Goal: Task Accomplishment & Management: Complete application form

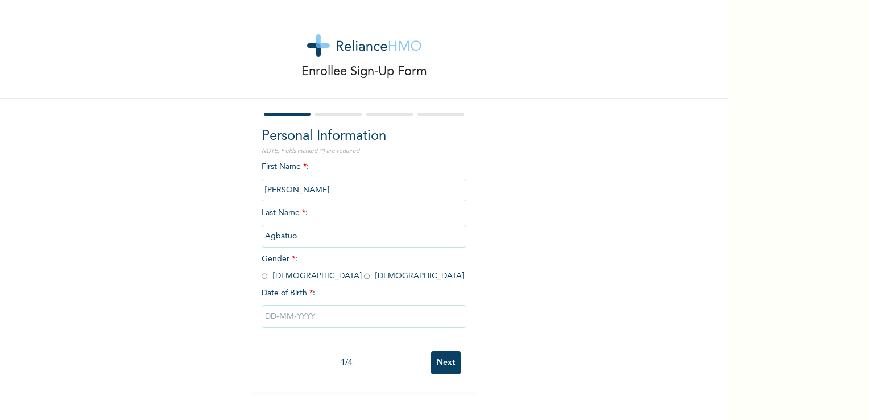
click at [262, 276] on input "radio" at bounding box center [265, 276] width 6 height 11
radio input "true"
click at [293, 321] on input "text" at bounding box center [364, 316] width 205 height 23
select select "8"
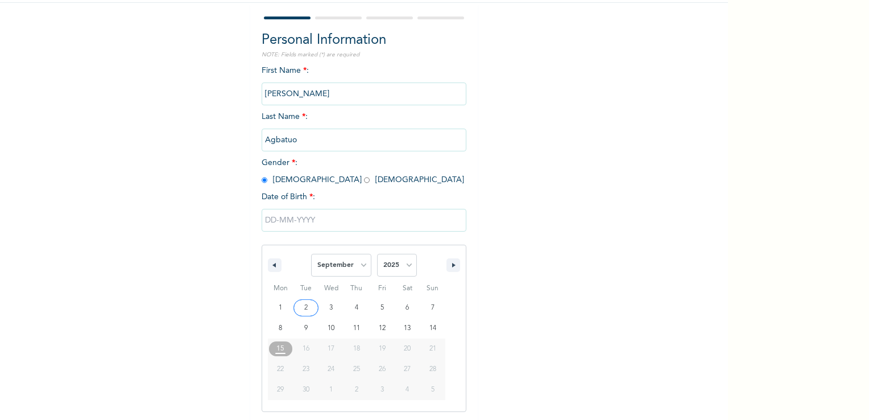
scroll to position [97, 0]
click at [404, 258] on select "2025 2024 2023 2022 2021 2020 2019 2018 2017 2016 2015 2014 2013 2012 2011 2010…" at bounding box center [397, 264] width 40 height 23
select select "1995"
click at [377, 253] on select "2025 2024 2023 2022 2021 2020 2019 2018 2017 2016 2015 2014 2013 2012 2011 2010…" at bounding box center [397, 264] width 40 height 23
click at [270, 264] on icon "button" at bounding box center [273, 264] width 6 height 5
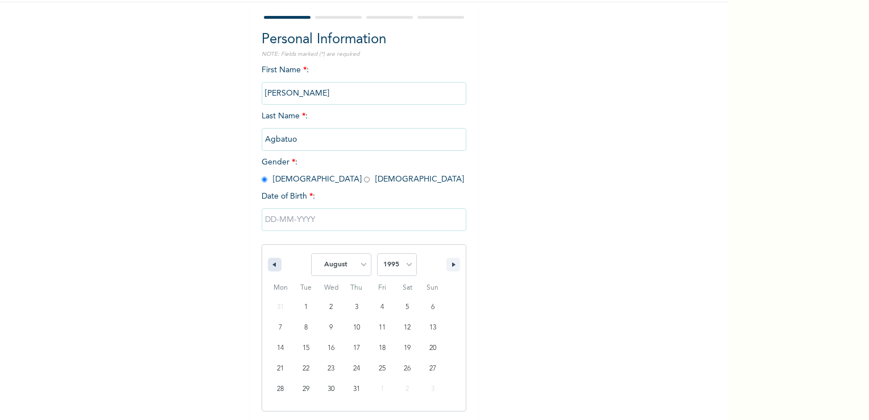
click at [270, 264] on icon "button" at bounding box center [273, 264] width 6 height 5
click at [275, 266] on button "button" at bounding box center [275, 265] width 14 height 14
select select "4"
type input "[DATE]"
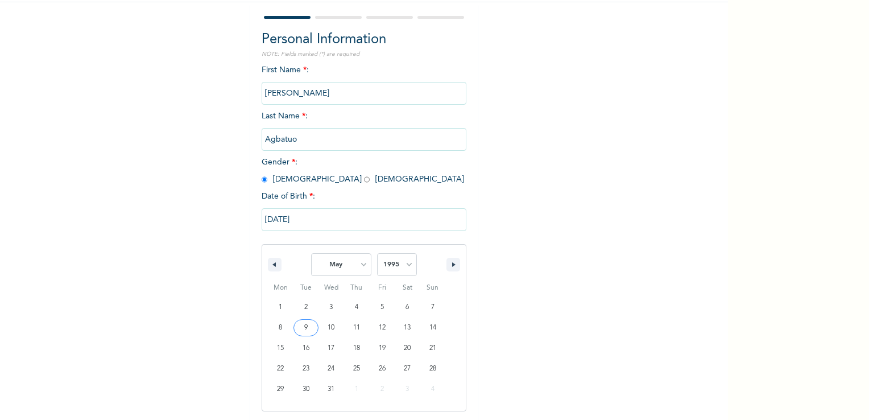
scroll to position [0, 0]
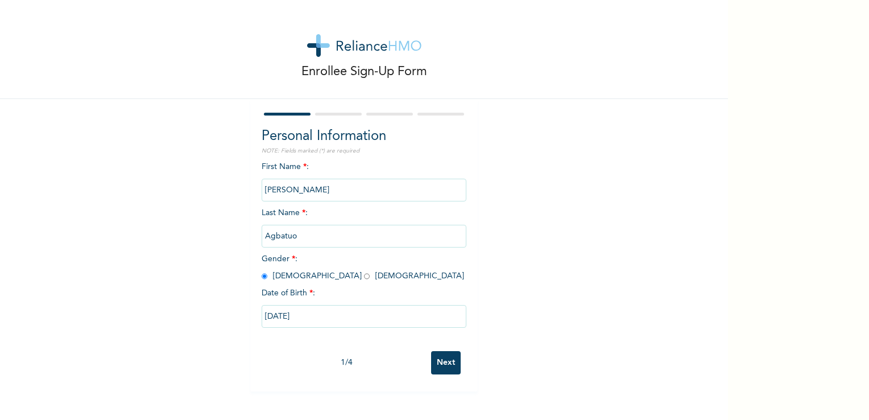
click at [442, 371] on input "Next" at bounding box center [446, 362] width 30 height 23
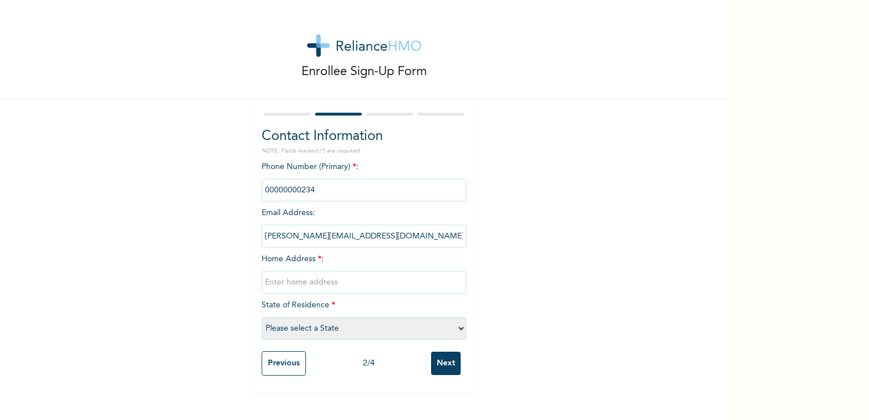
click at [373, 191] on input "phone" at bounding box center [364, 190] width 205 height 23
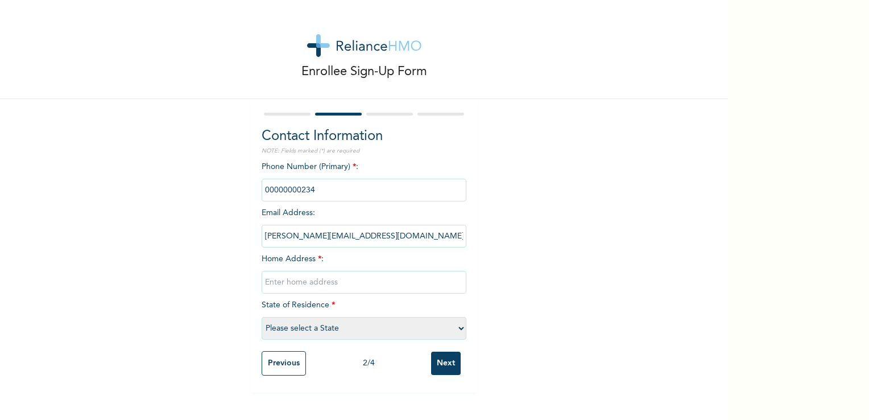
click at [373, 191] on input "phone" at bounding box center [364, 190] width 205 height 23
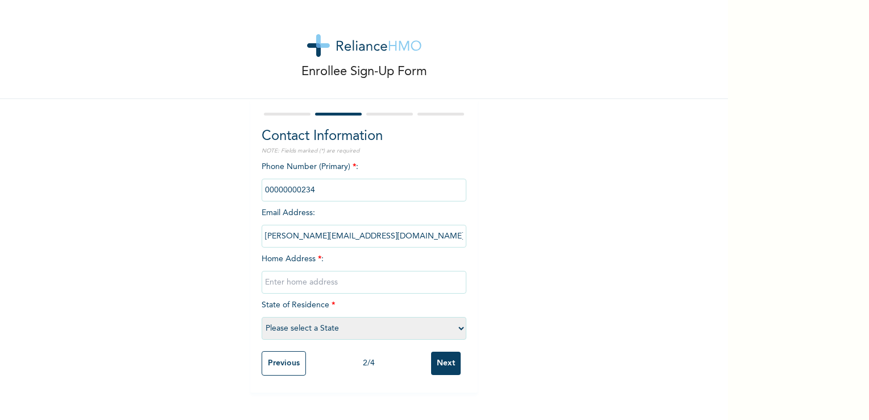
click at [373, 191] on input "phone" at bounding box center [364, 190] width 205 height 23
click at [365, 284] on input "text" at bounding box center [364, 282] width 205 height 23
click at [379, 190] on input "phone" at bounding box center [364, 190] width 205 height 23
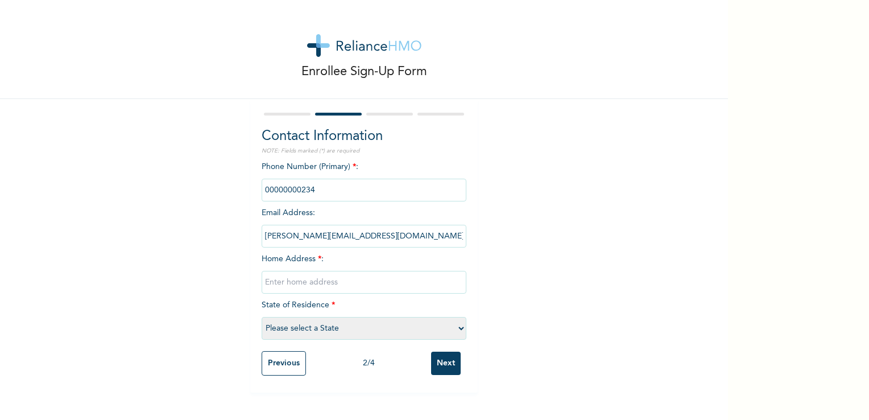
click at [379, 190] on input "phone" at bounding box center [364, 190] width 205 height 23
click at [369, 284] on input "text" at bounding box center [364, 282] width 205 height 23
click at [355, 332] on select "Please select a State Abia Abuja (FCT) Adamawa Akwa Ibom Anambra Bauchi Bayelsa…" at bounding box center [364, 328] width 205 height 23
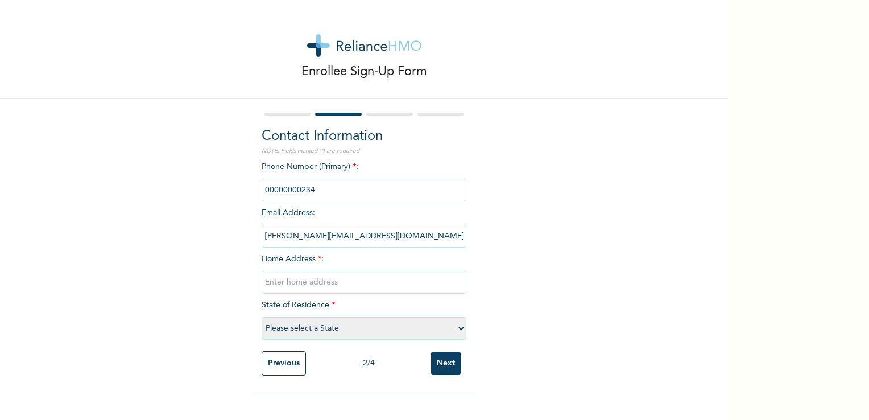
select select "25"
click at [262, 317] on select "Please select a State Abia Abuja (FCT) Adamawa Akwa Ibom Anambra Bauchi Bayelsa…" at bounding box center [364, 328] width 205 height 23
click at [342, 271] on input "text" at bounding box center [364, 282] width 205 height 23
click at [432, 185] on input "phone" at bounding box center [364, 190] width 205 height 23
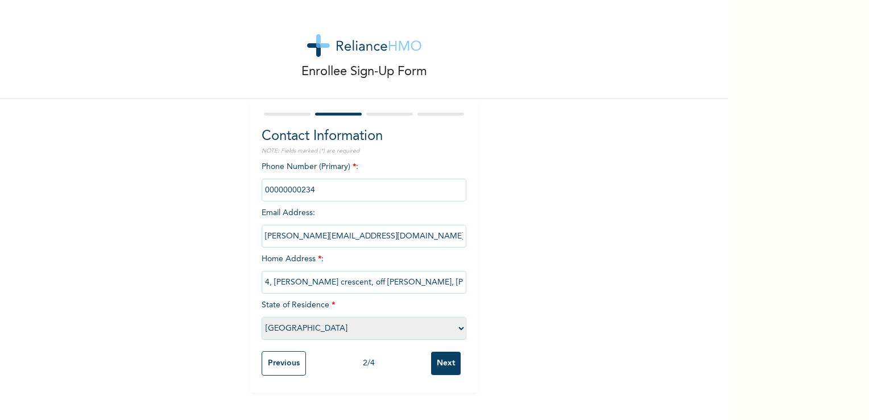
click at [412, 292] on input "4, dayo abiola crescent, off Okiki bustop, Agric" at bounding box center [364, 282] width 205 height 23
type input "4, dayo abiola crescent, off Okiki bustop, Agric, Ikorodu"
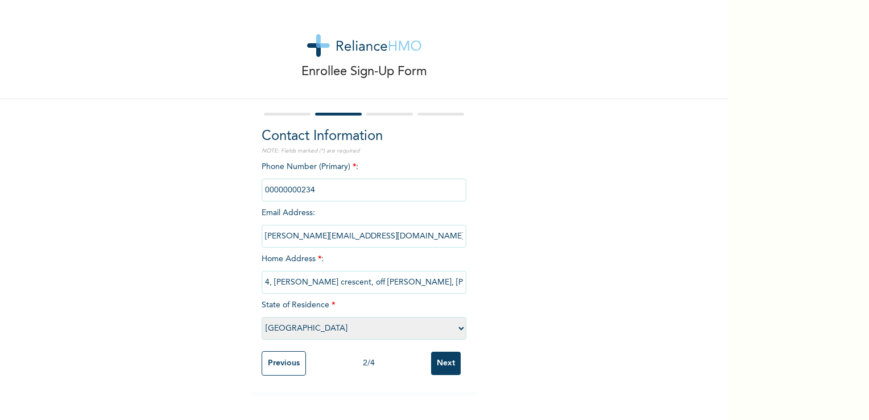
drag, startPoint x: 347, startPoint y: 204, endPoint x: 354, endPoint y: 191, distance: 14.3
click at [354, 191] on div "Phone Number (Primary) * : Email Address : philip@delyorkgroup.com Home Address…" at bounding box center [364, 253] width 205 height 184
click at [354, 191] on input "phone" at bounding box center [364, 190] width 205 height 23
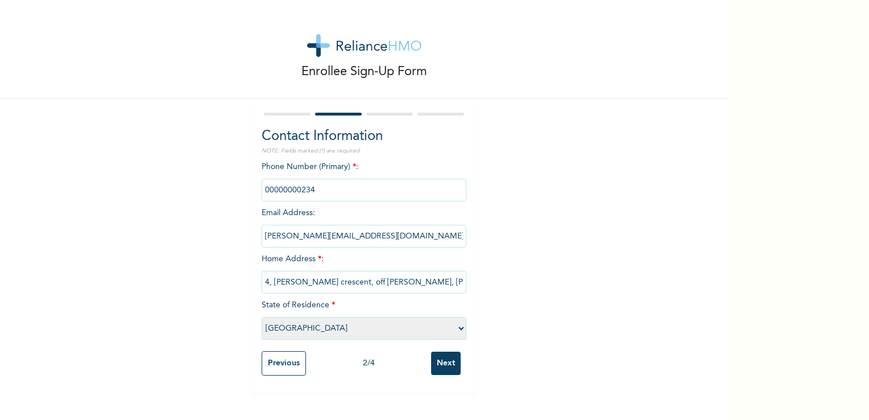
click at [354, 191] on input "phone" at bounding box center [364, 190] width 205 height 23
drag, startPoint x: 354, startPoint y: 191, endPoint x: 460, endPoint y: 216, distance: 109.1
click at [460, 216] on div "Phone Number (Primary) * : Email Address : philip@delyorkgroup.com Home Address…" at bounding box center [364, 253] width 205 height 184
click at [434, 191] on input "phone" at bounding box center [364, 190] width 205 height 23
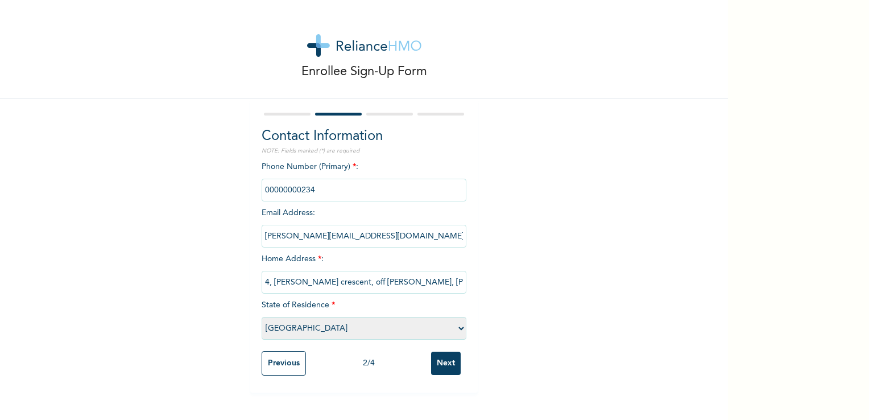
click at [434, 191] on input "phone" at bounding box center [364, 190] width 205 height 23
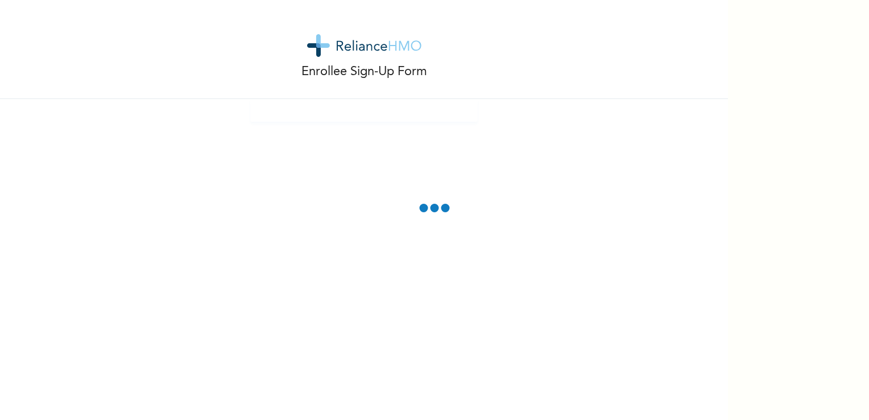
click at [442, 168] on div "Enrollee Sign-Up Form" at bounding box center [364, 210] width 728 height 420
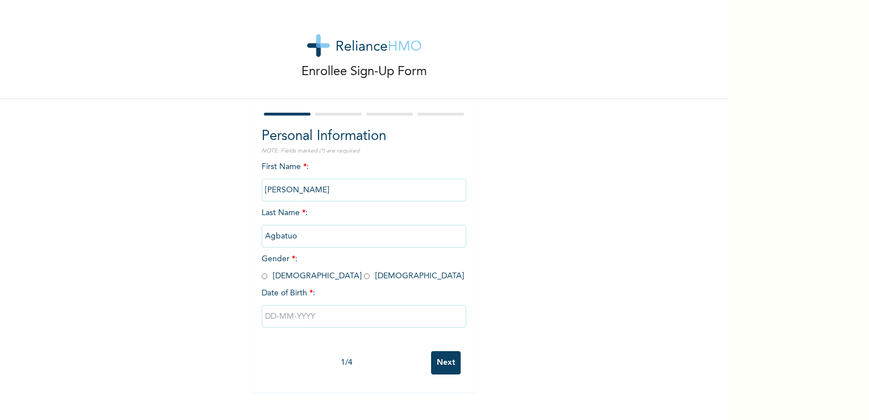
click at [262, 279] on input "radio" at bounding box center [265, 276] width 6 height 11
radio input "true"
click at [282, 312] on input "text" at bounding box center [364, 316] width 205 height 23
select select "8"
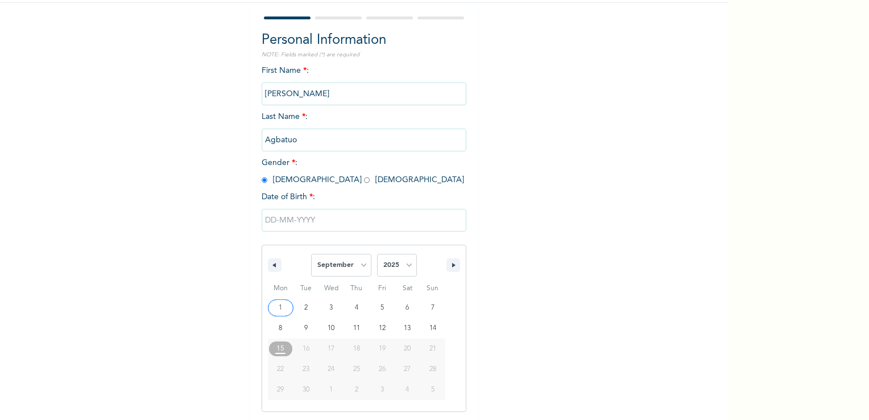
scroll to position [97, 0]
click at [388, 263] on select "2025 2024 2023 2022 2021 2020 2019 2018 2017 2016 2015 2014 2013 2012 2011 2010…" at bounding box center [397, 264] width 40 height 23
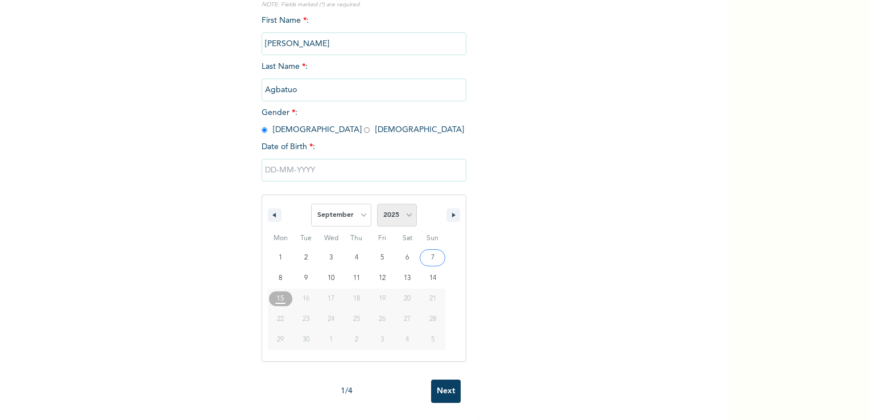
click at [398, 207] on select "2025 2024 2023 2022 2021 2020 2019 2018 2017 2016 2015 2014 2013 2012 2011 2010…" at bounding box center [397, 215] width 40 height 23
select select "1995"
click at [377, 204] on select "2025 2024 2023 2022 2021 2020 2019 2018 2017 2016 2015 2014 2013 2012 2011 2010…" at bounding box center [397, 215] width 40 height 23
click at [347, 206] on select "January February March April May June July August September October November De…" at bounding box center [341, 215] width 60 height 23
select select "4"
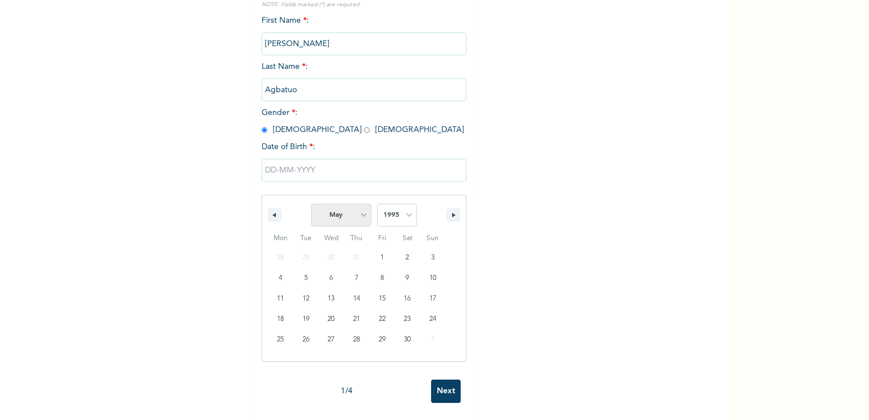
click at [311, 204] on select "January February March April May June July August September October November De…" at bounding box center [341, 215] width 60 height 23
type input "[DATE]"
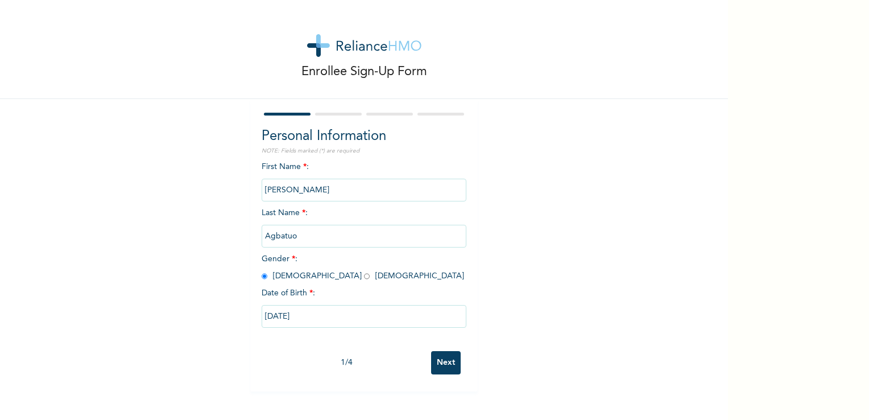
click at [444, 370] on input "Next" at bounding box center [446, 362] width 30 height 23
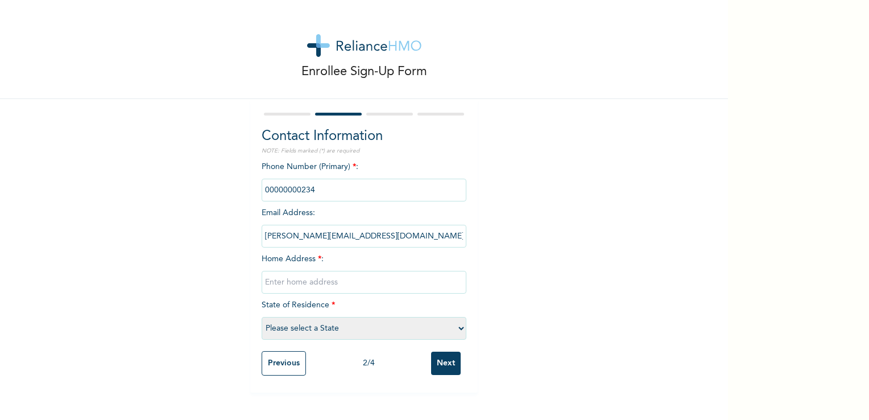
click at [342, 194] on input "phone" at bounding box center [364, 190] width 205 height 23
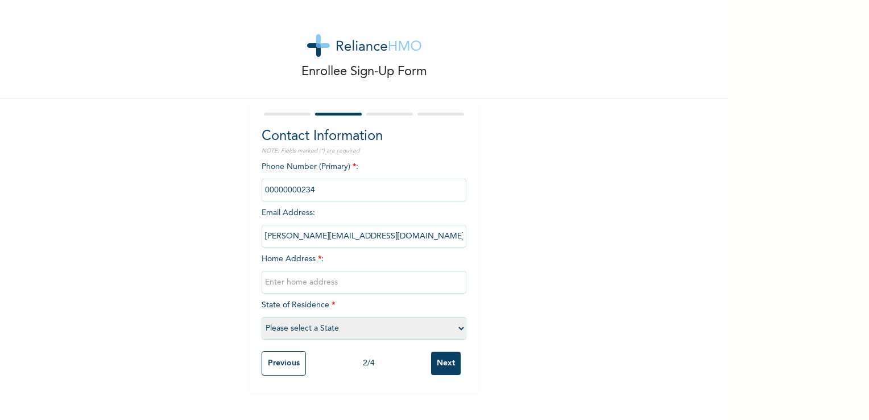
click at [342, 194] on input "phone" at bounding box center [364, 190] width 205 height 23
